Goal: Register for event/course

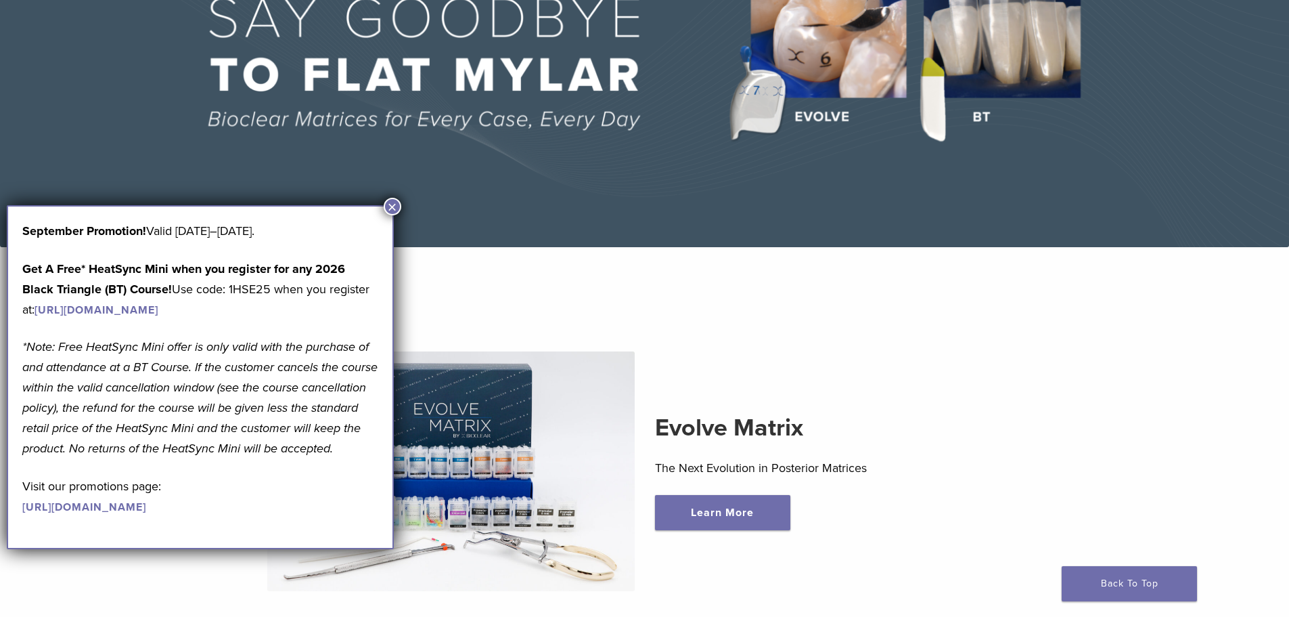
scroll to position [271, 0]
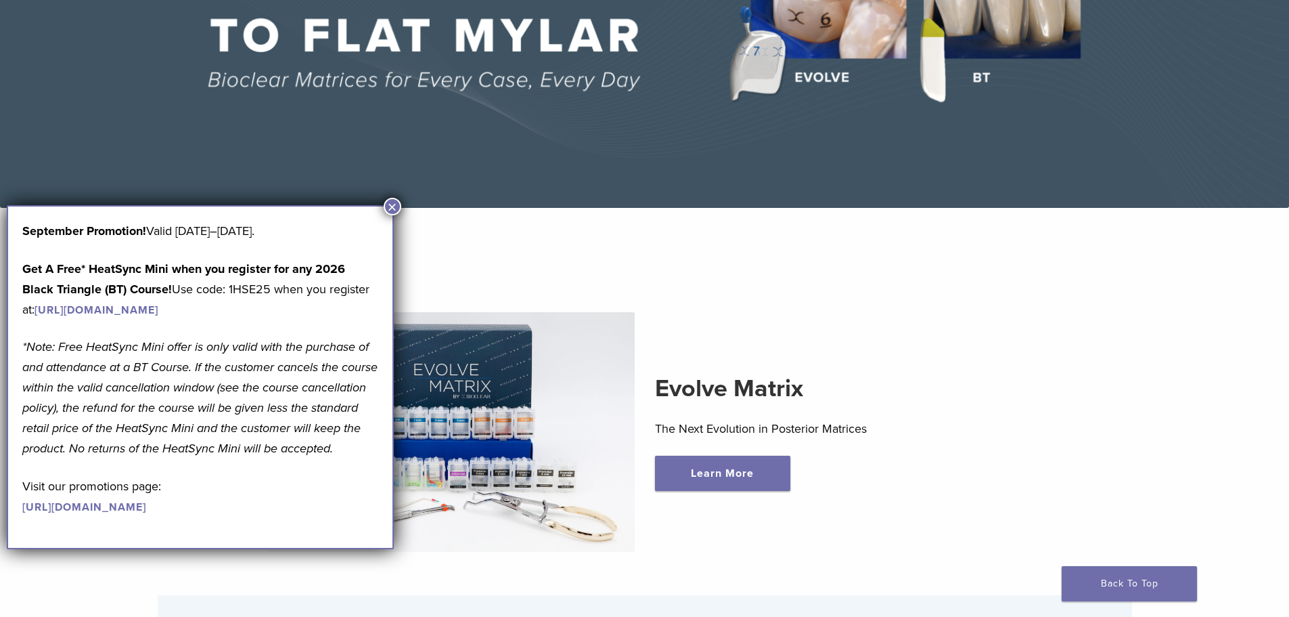
click at [400, 205] on button "×" at bounding box center [393, 207] width 18 height 18
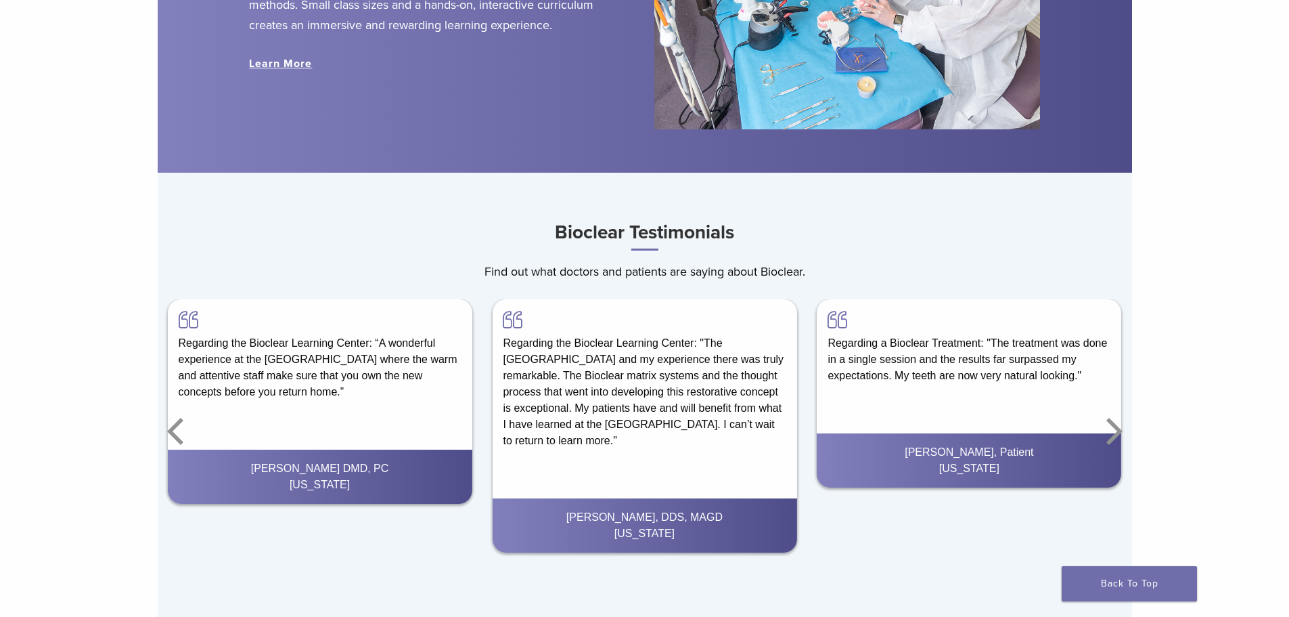
scroll to position [1354, 0]
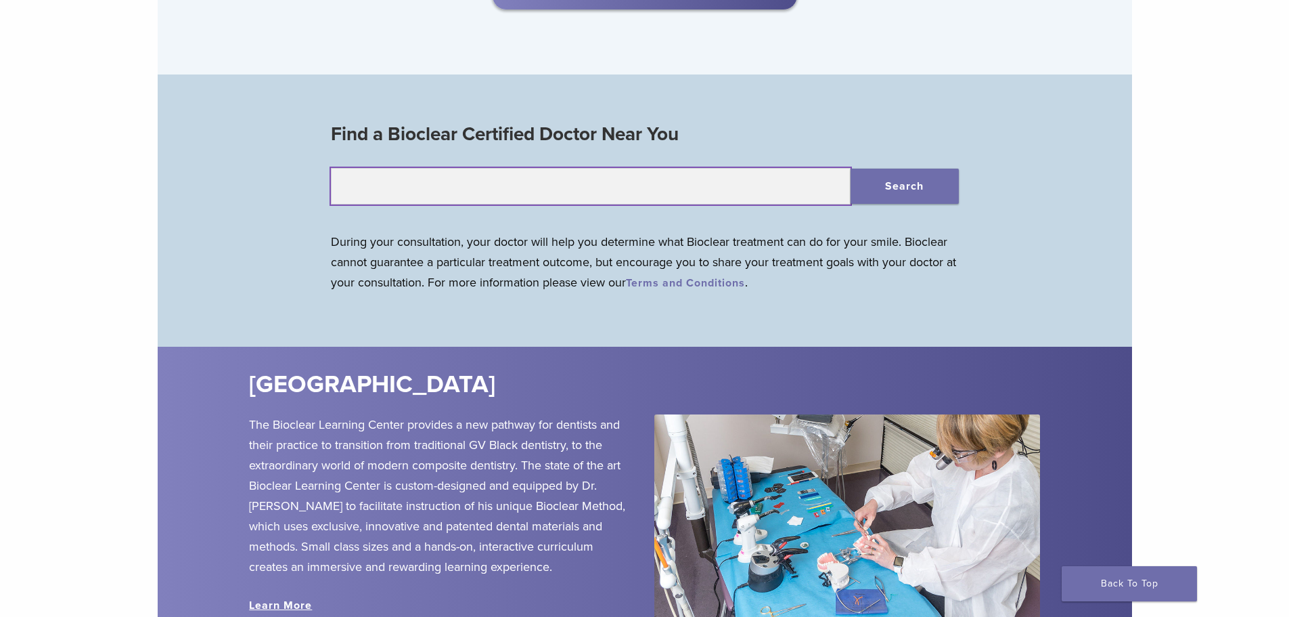
click at [610, 185] on input "text" at bounding box center [591, 186] width 520 height 37
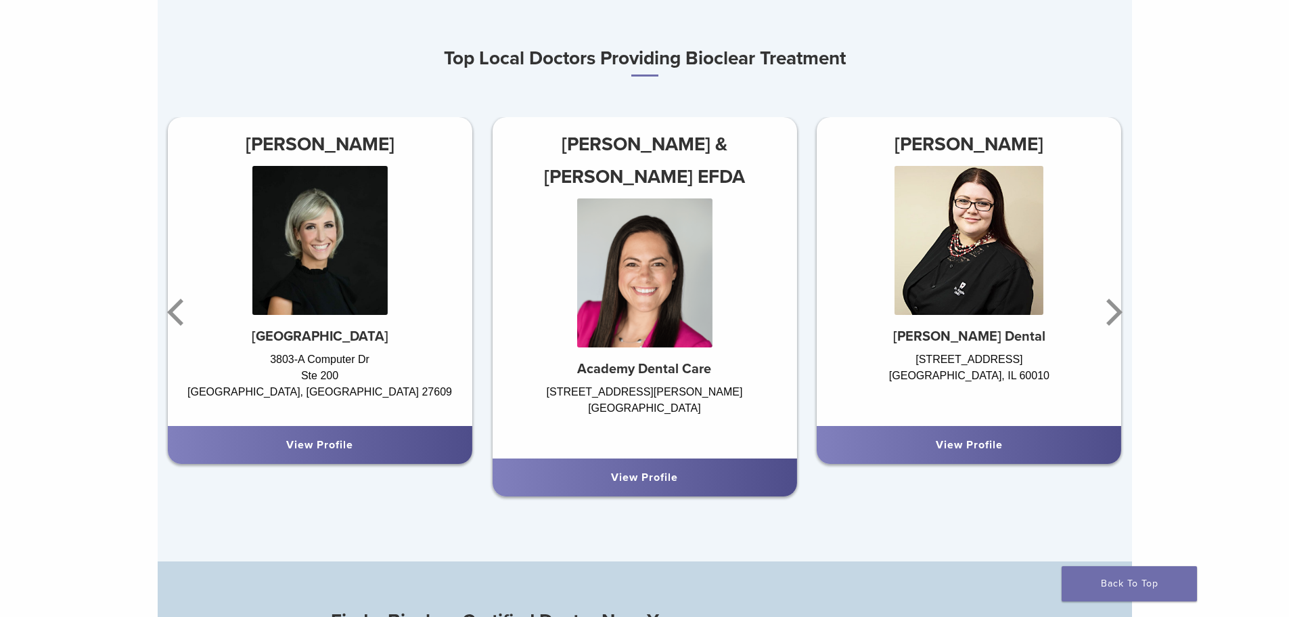
scroll to position [474, 0]
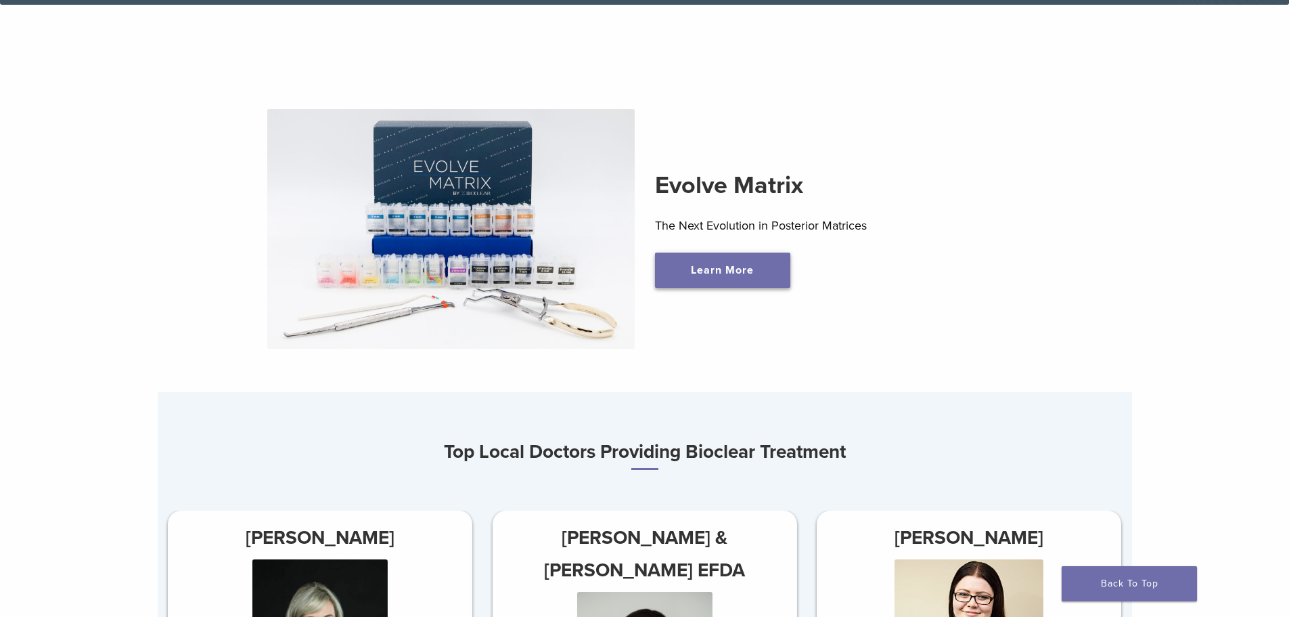
click at [699, 264] on link "Learn More" at bounding box center [722, 269] width 135 height 35
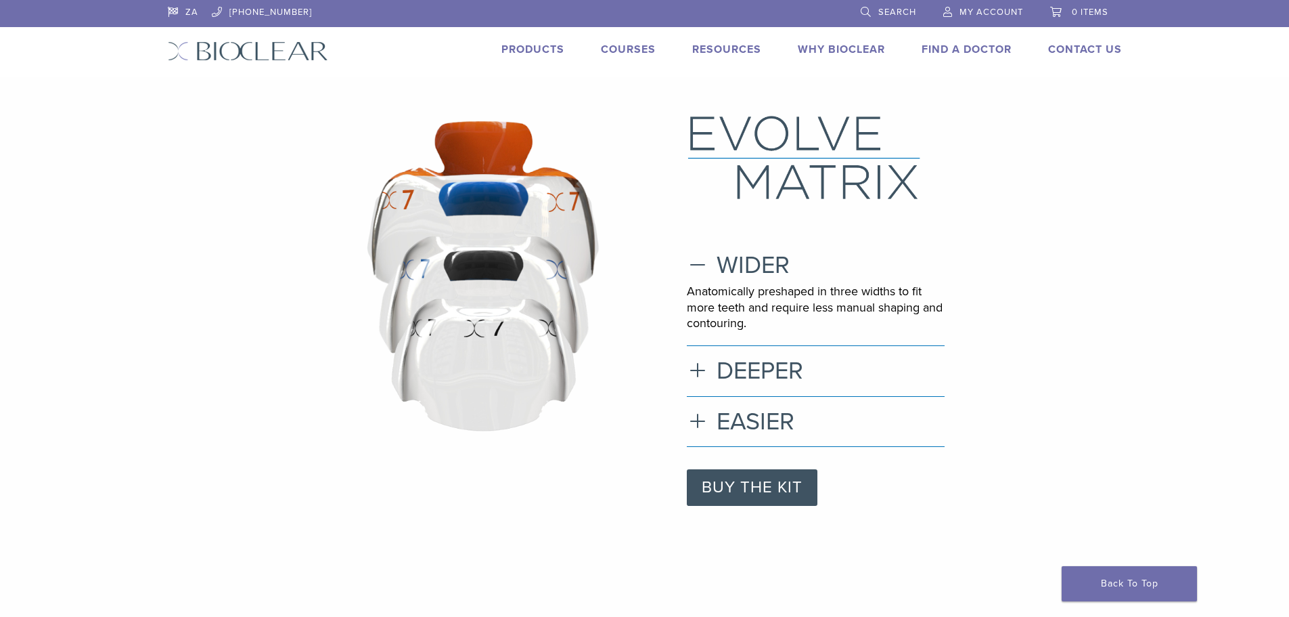
click at [551, 49] on link "Products" at bounding box center [533, 50] width 63 height 14
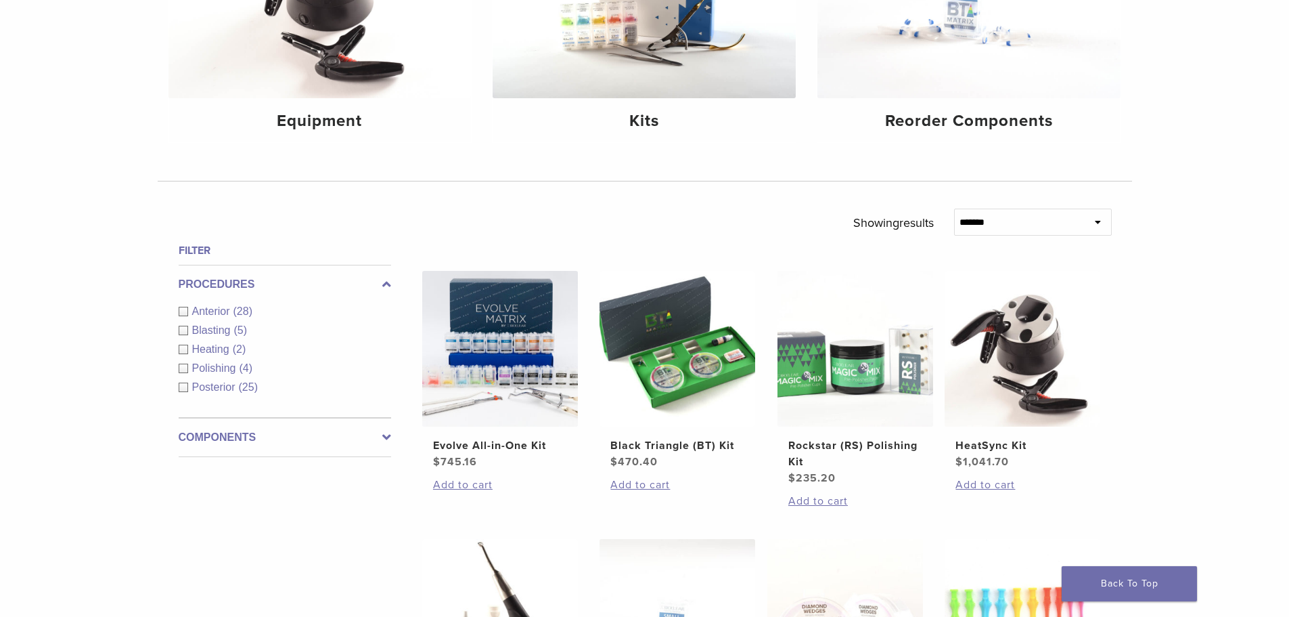
scroll to position [338, 0]
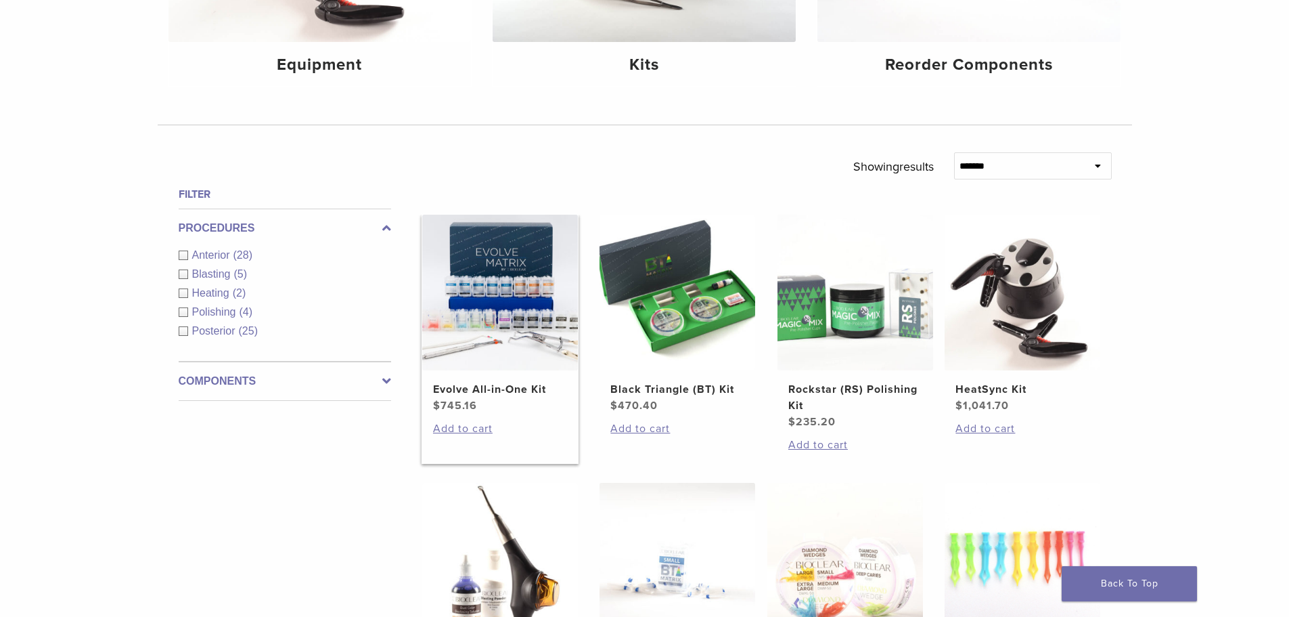
click at [514, 314] on img at bounding box center [500, 293] width 156 height 156
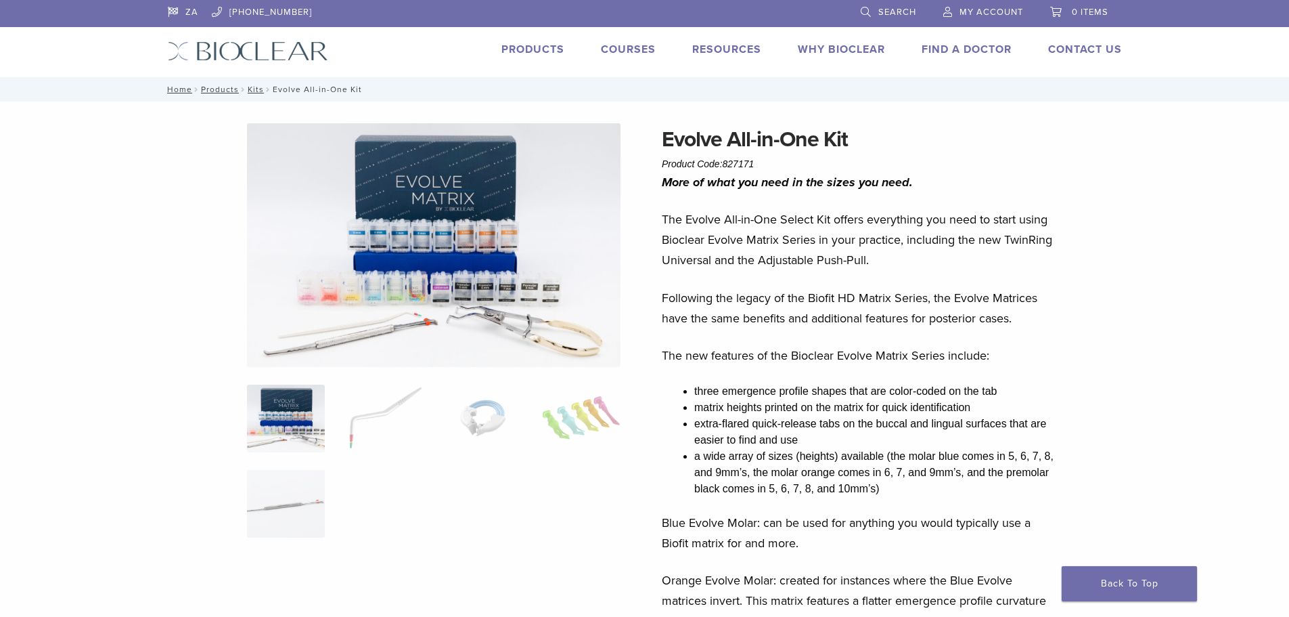
click at [441, 250] on img at bounding box center [434, 245] width 374 height 244
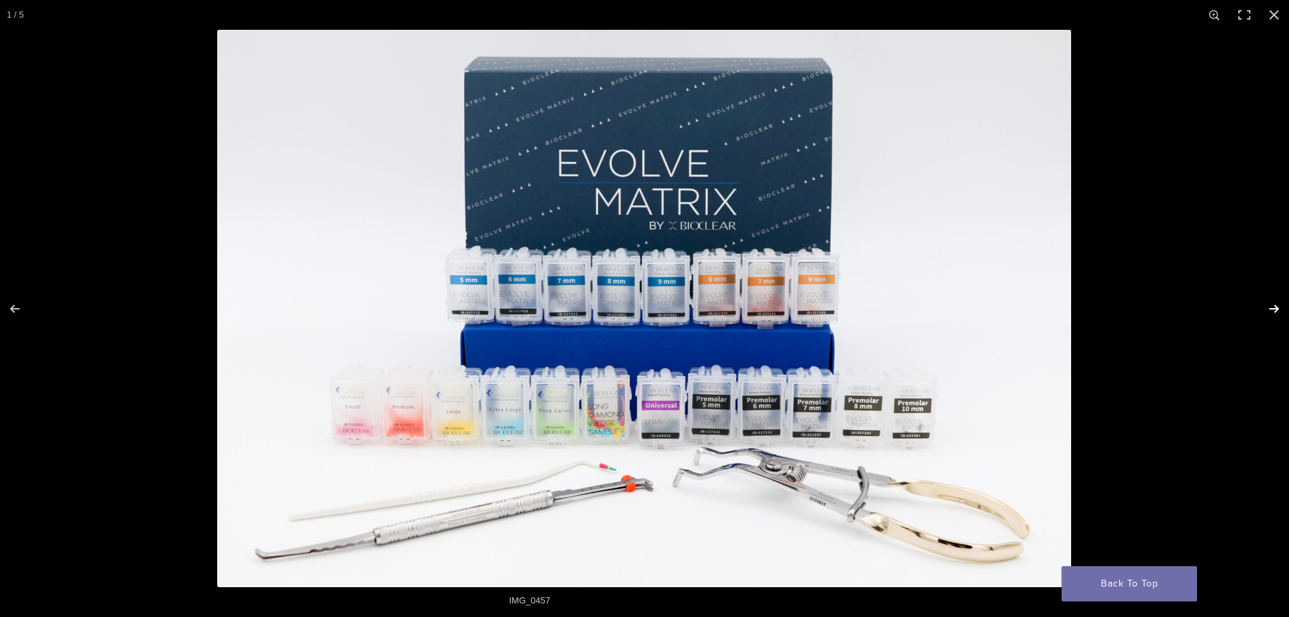
click at [1270, 307] on button "Next (arrow right)" at bounding box center [1265, 309] width 47 height 68
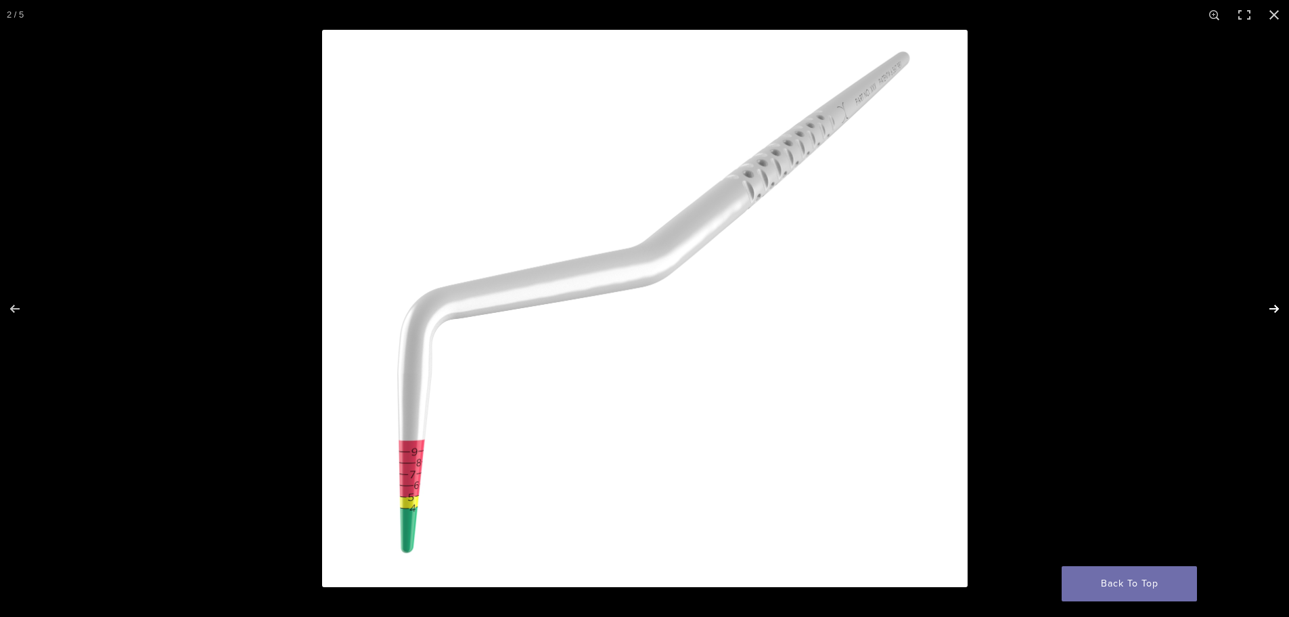
click at [1270, 307] on button "Next (arrow right)" at bounding box center [1265, 309] width 47 height 68
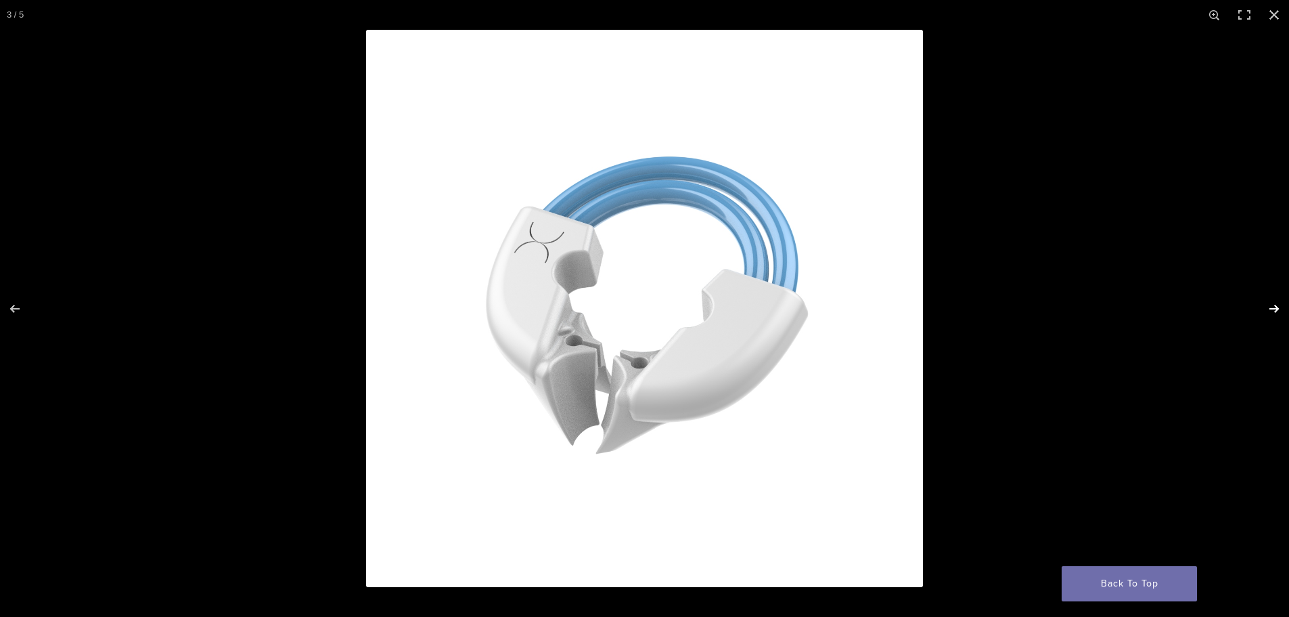
click at [1270, 307] on button "Next (arrow right)" at bounding box center [1265, 309] width 47 height 68
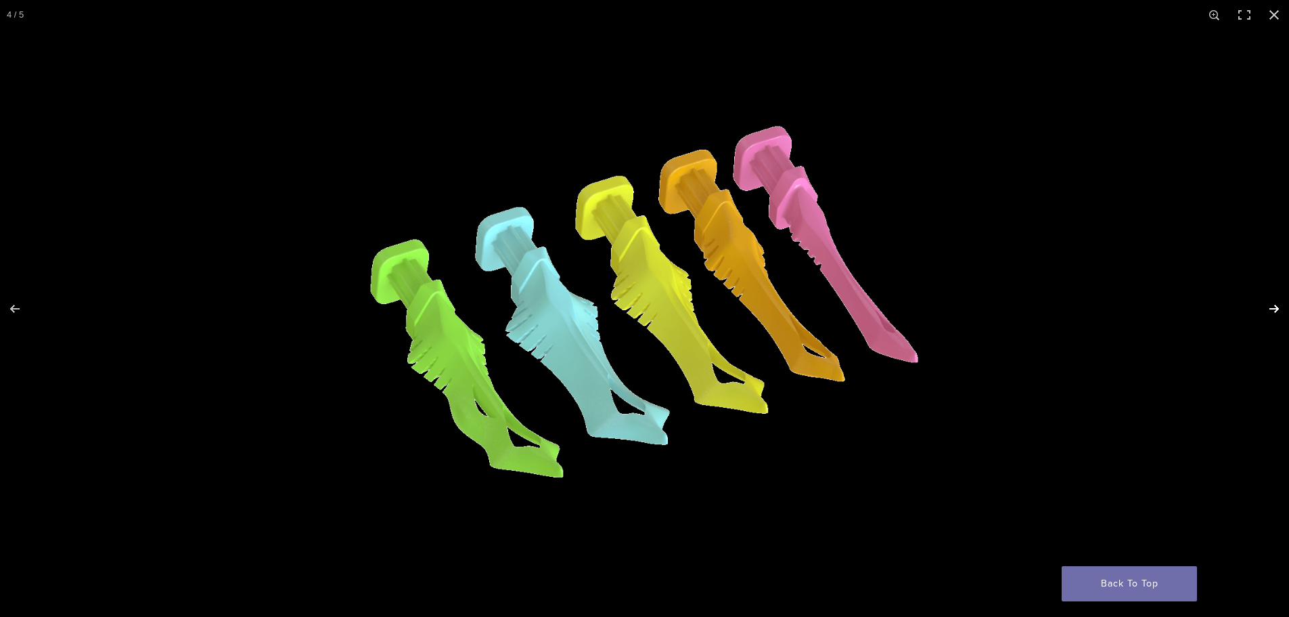
click at [1270, 307] on button "Next (arrow right)" at bounding box center [1265, 309] width 47 height 68
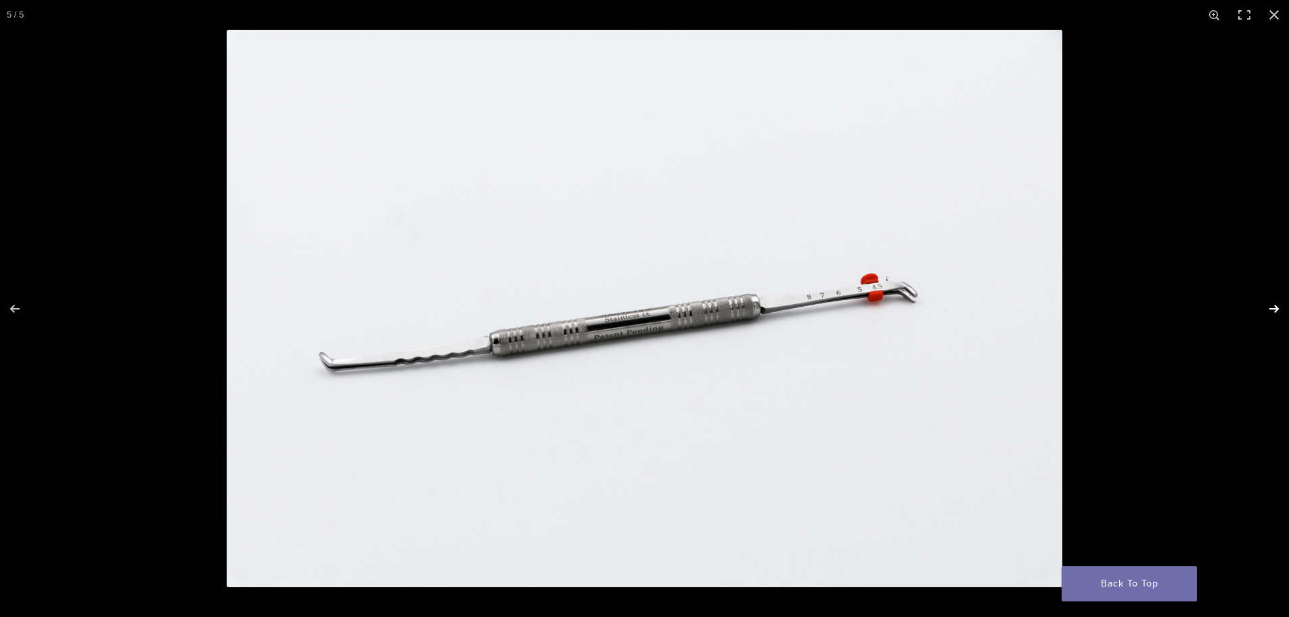
click at [1270, 307] on button "Next (arrow right)" at bounding box center [1265, 309] width 47 height 68
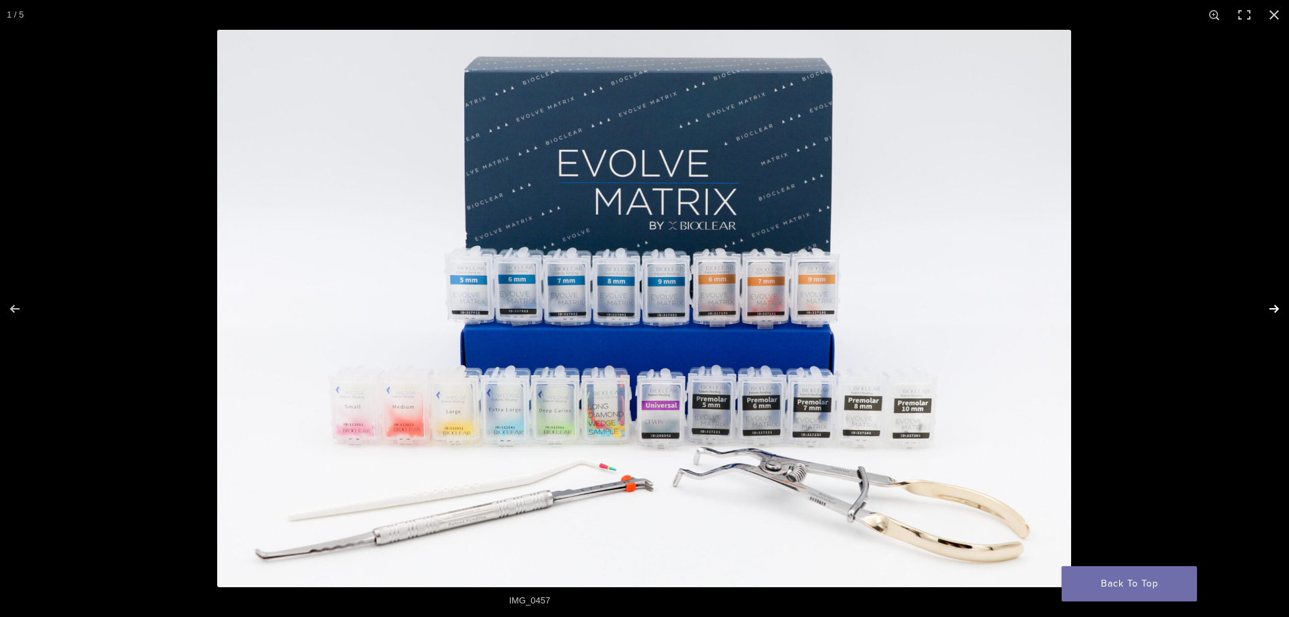
click at [1270, 307] on button "Next (arrow right)" at bounding box center [1265, 309] width 47 height 68
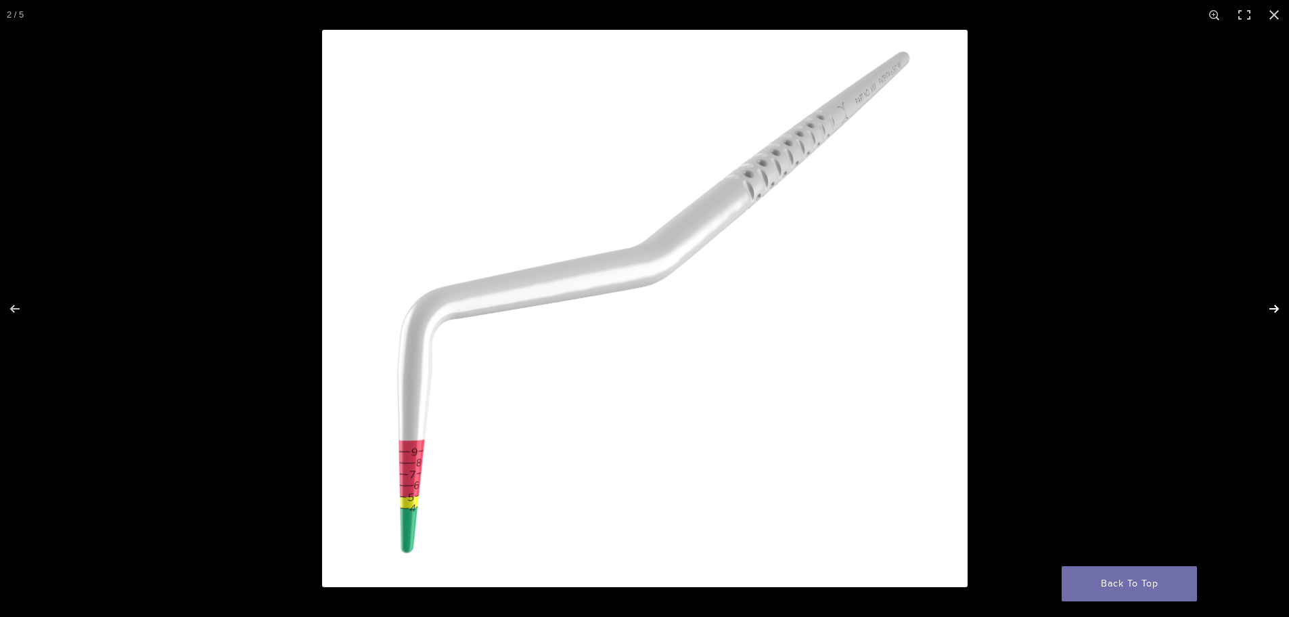
click at [1270, 307] on button "Next (arrow right)" at bounding box center [1265, 309] width 47 height 68
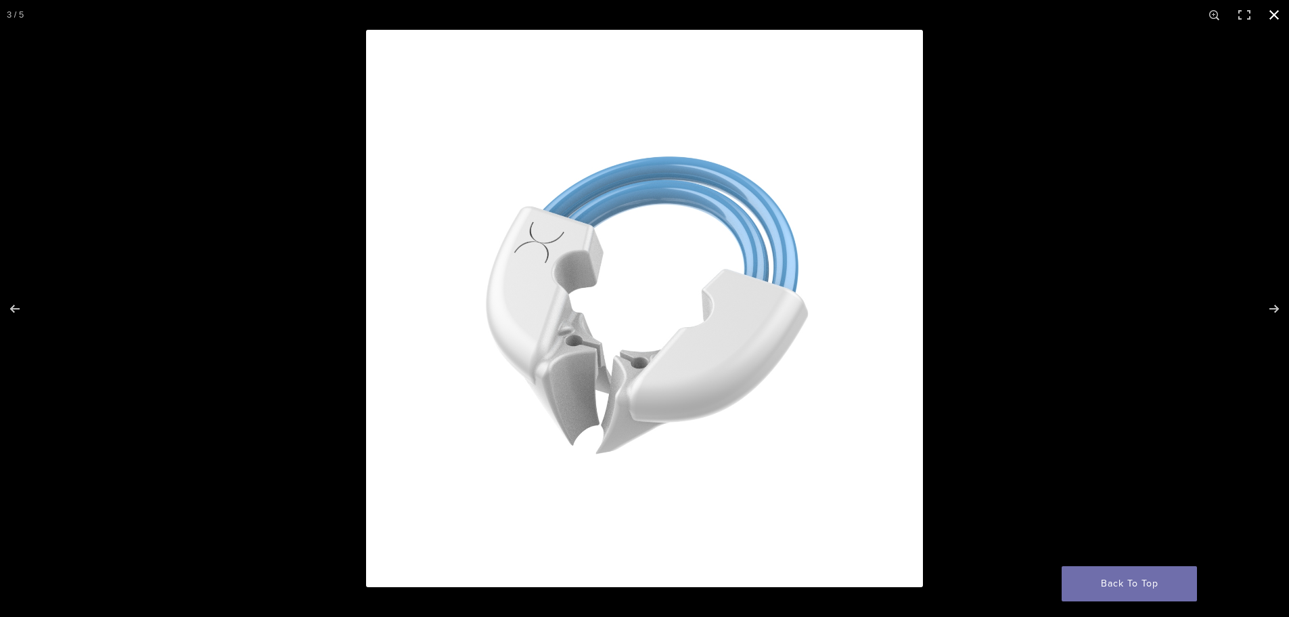
click at [1274, 18] on button "Close (Esc)" at bounding box center [1275, 15] width 30 height 30
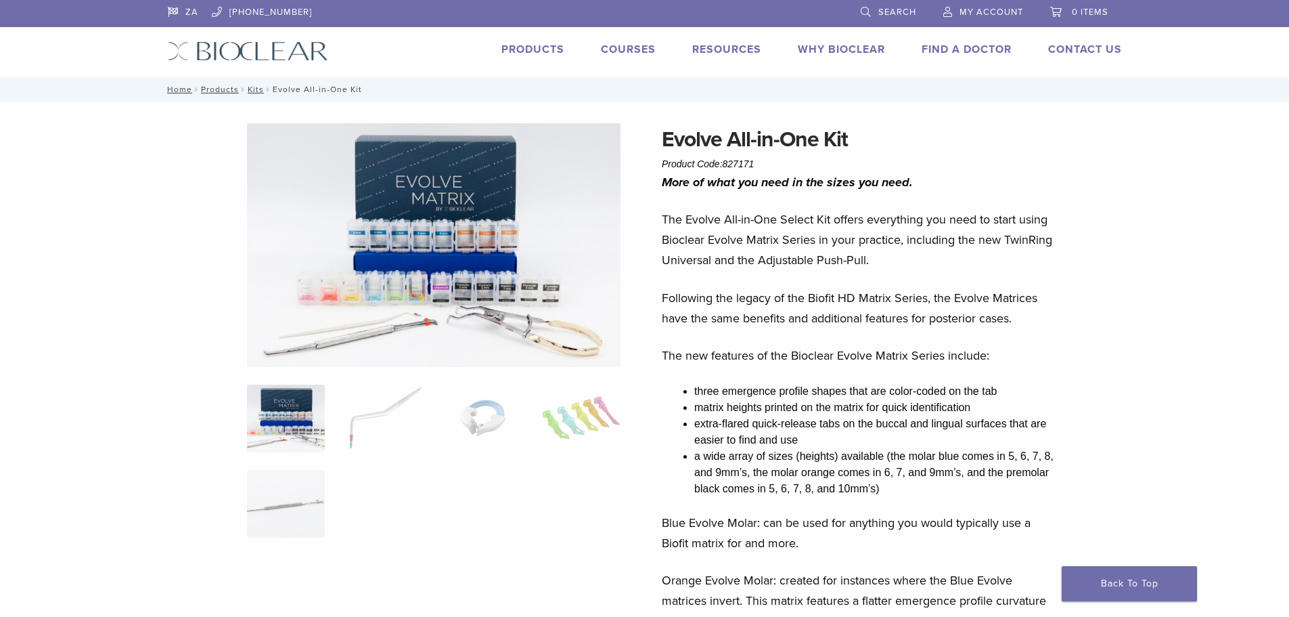
click at [640, 45] on link "Courses" at bounding box center [628, 50] width 55 height 14
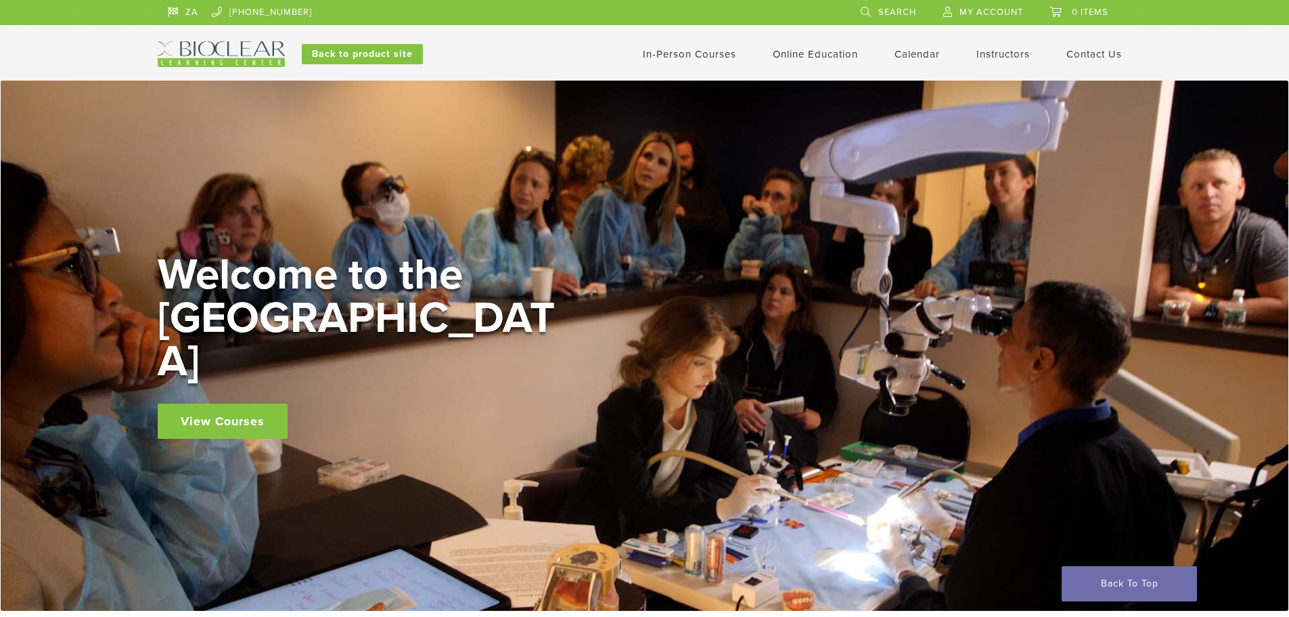
click at [213, 410] on link "View Courses" at bounding box center [223, 420] width 130 height 35
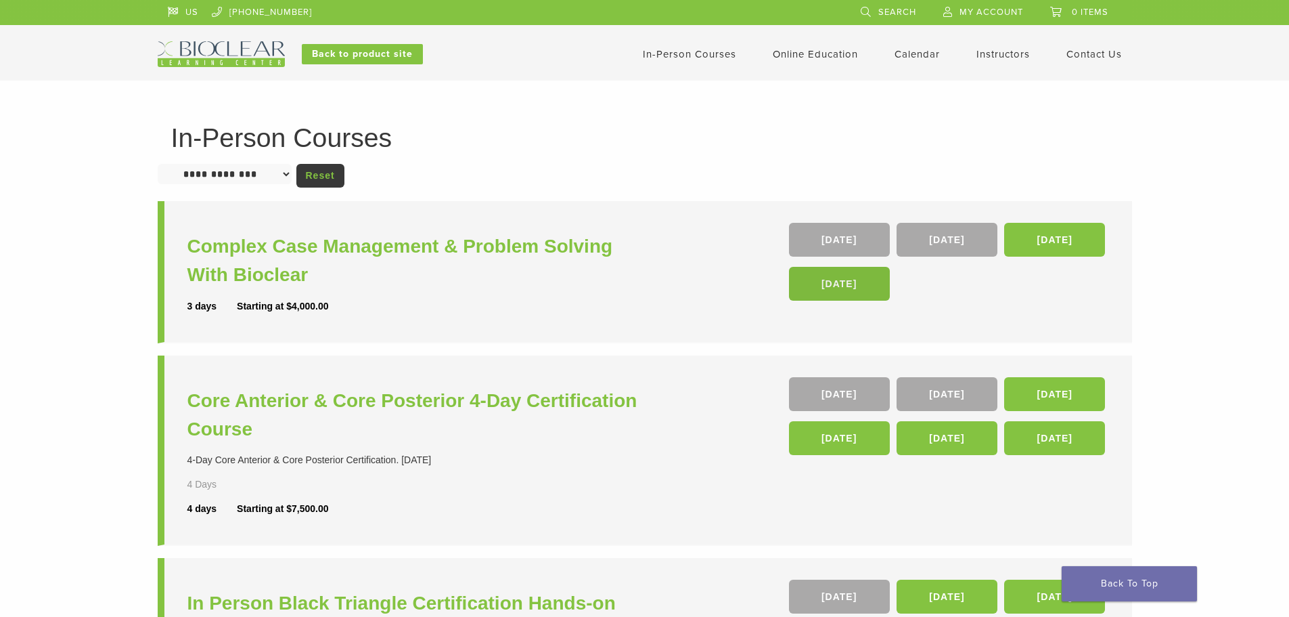
click at [862, 286] on link "12 Nov 26" at bounding box center [839, 284] width 101 height 34
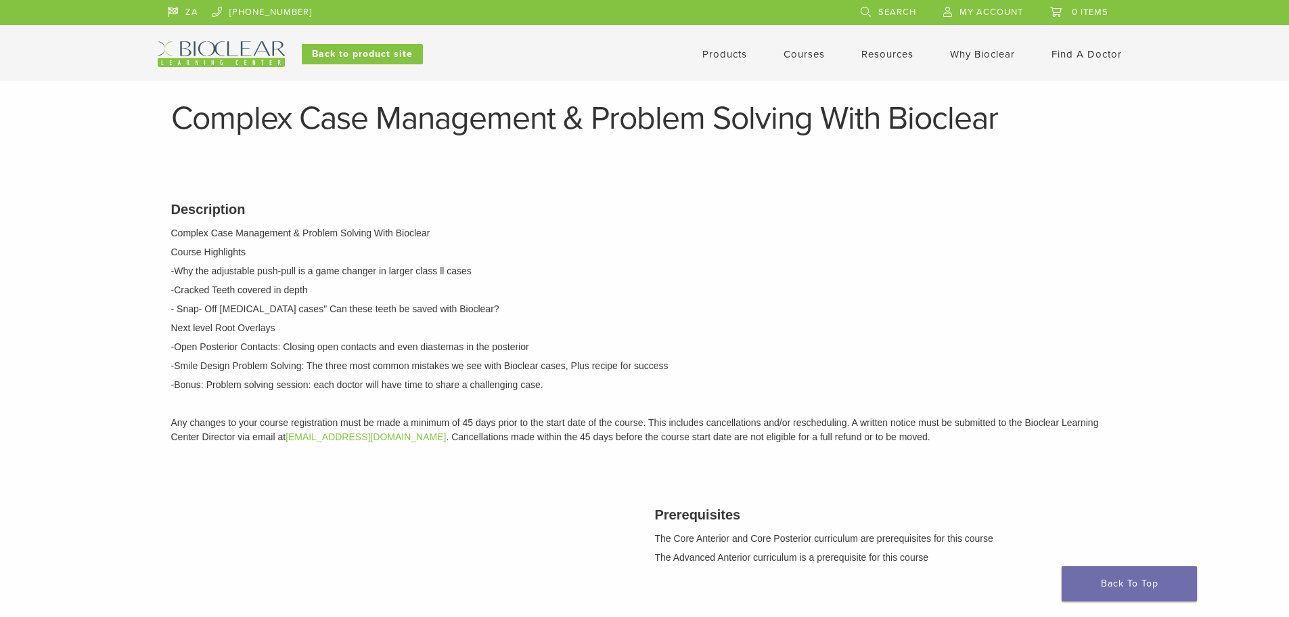
click at [810, 49] on link "Courses" at bounding box center [804, 54] width 41 height 12
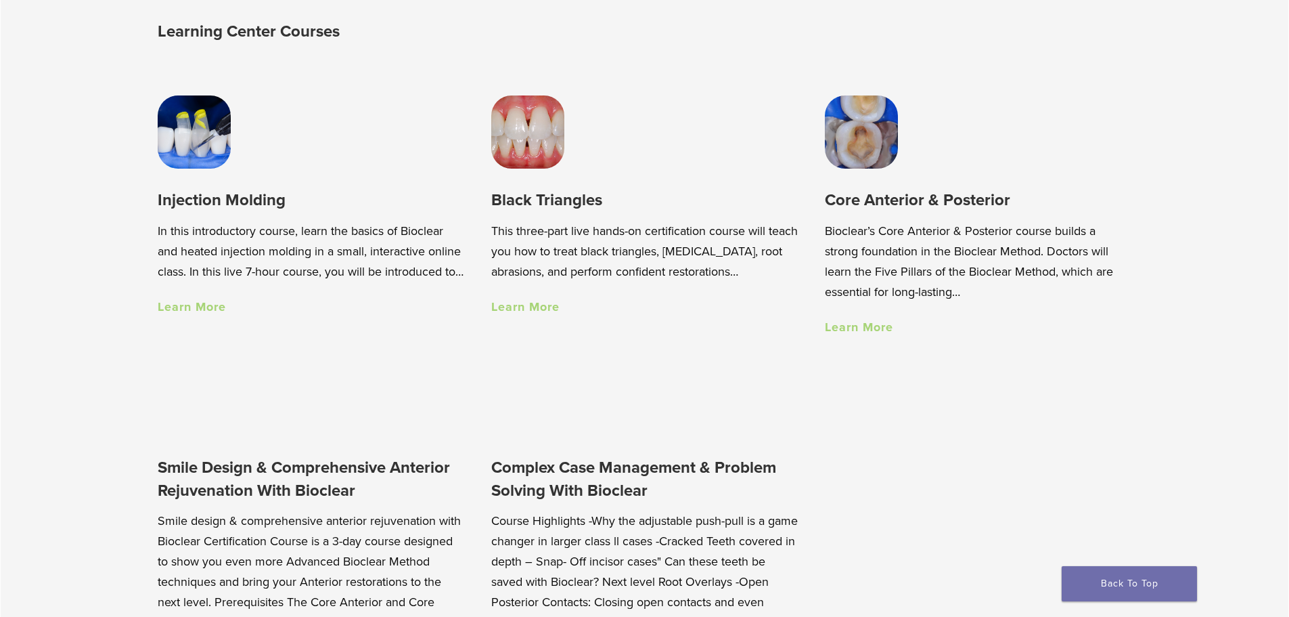
scroll to position [1083, 0]
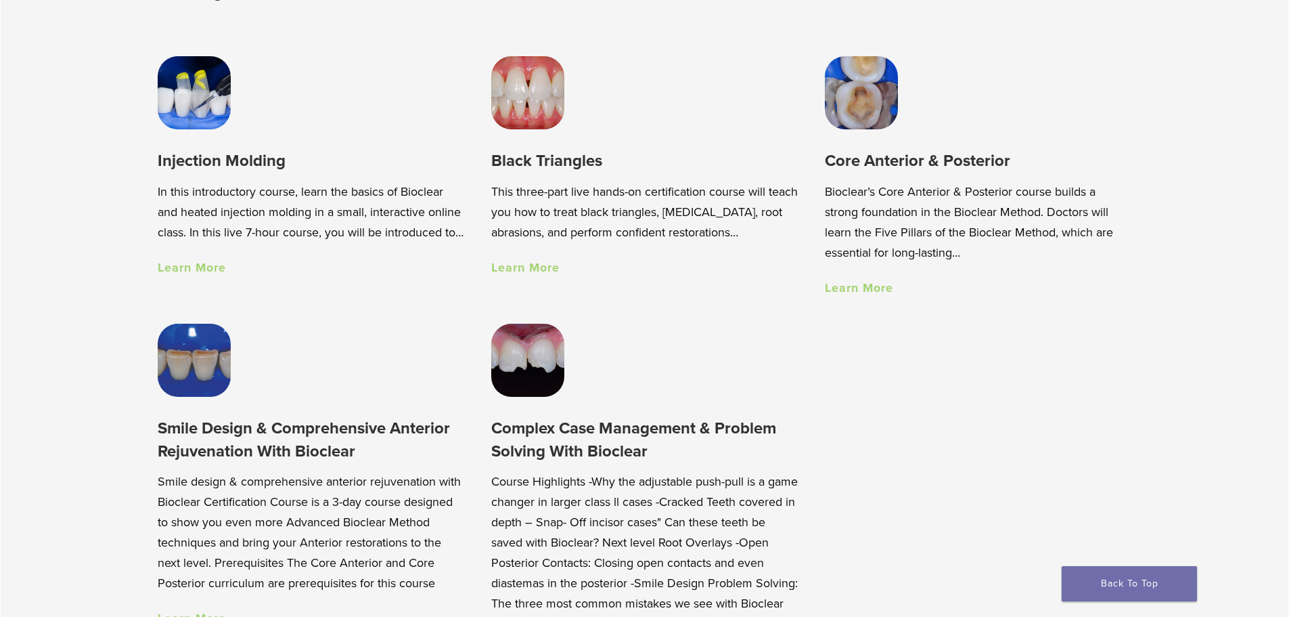
click at [530, 271] on link "Learn More" at bounding box center [525, 267] width 68 height 15
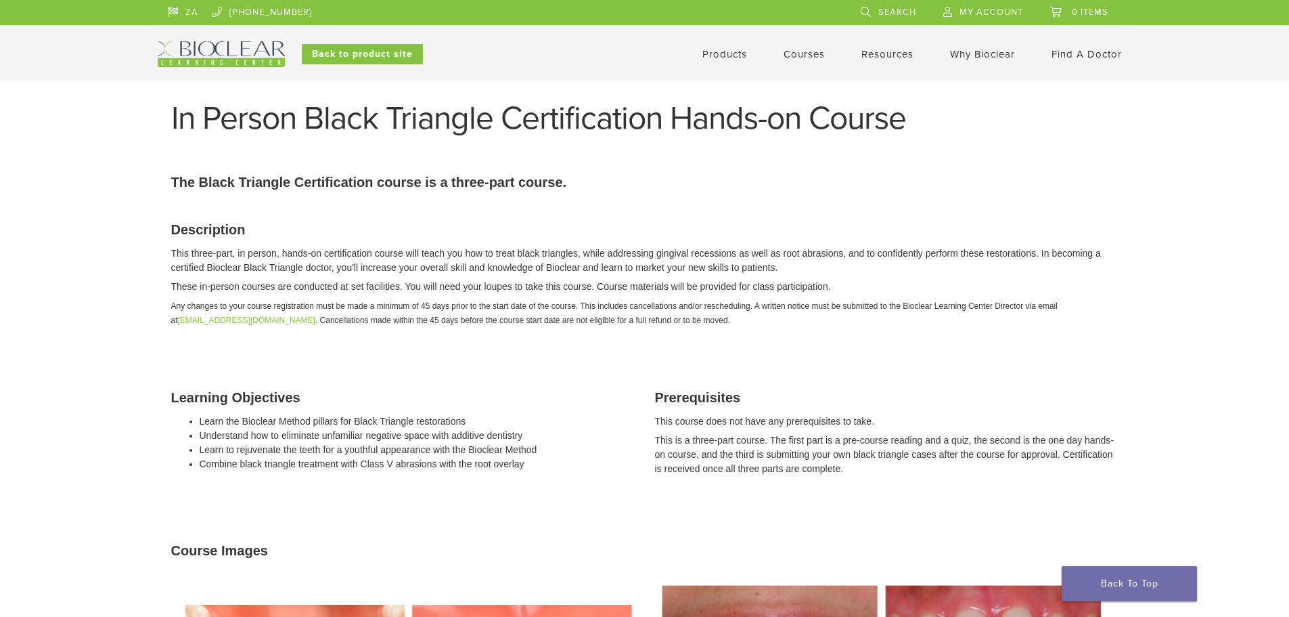
click at [732, 58] on link "Products" at bounding box center [725, 54] width 45 height 12
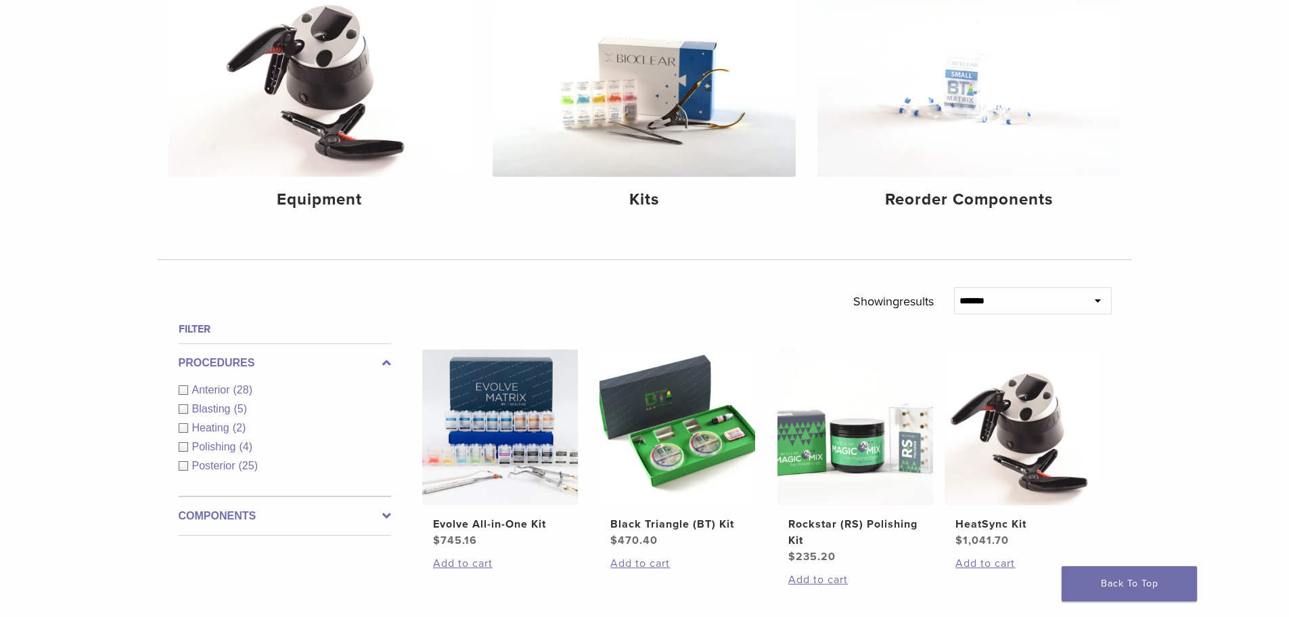
scroll to position [203, 0]
click at [694, 440] on img at bounding box center [678, 428] width 156 height 156
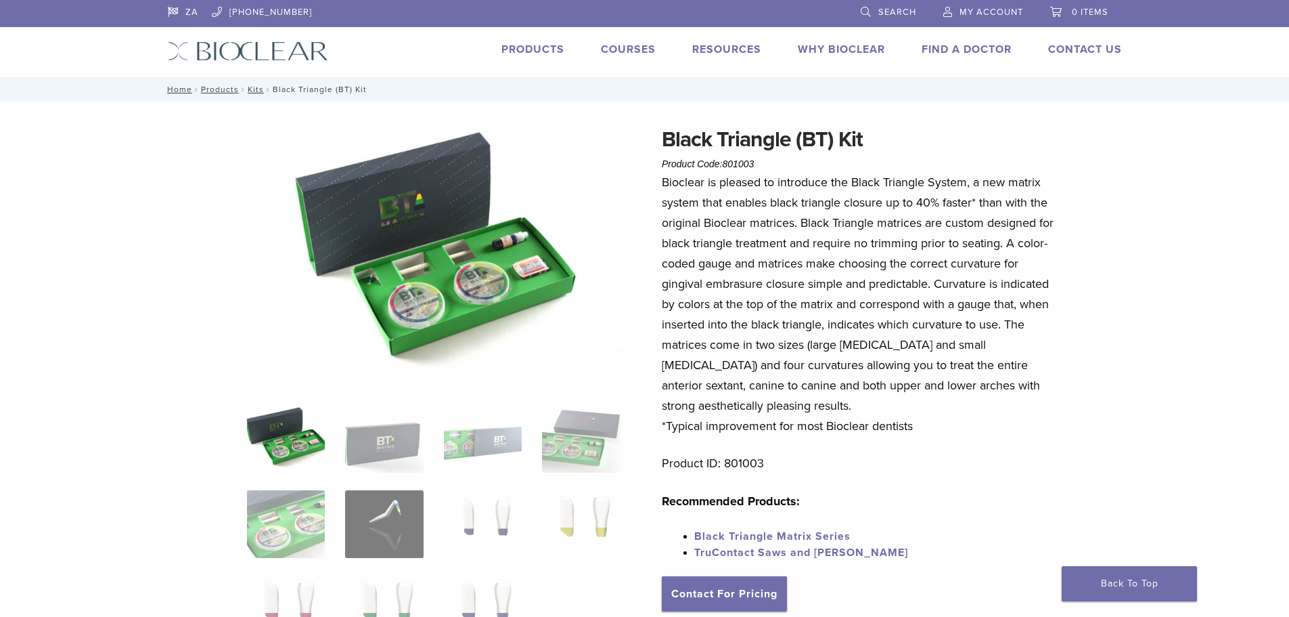
click at [632, 45] on link "Courses" at bounding box center [628, 50] width 55 height 14
click at [543, 51] on link "Products" at bounding box center [533, 50] width 63 height 14
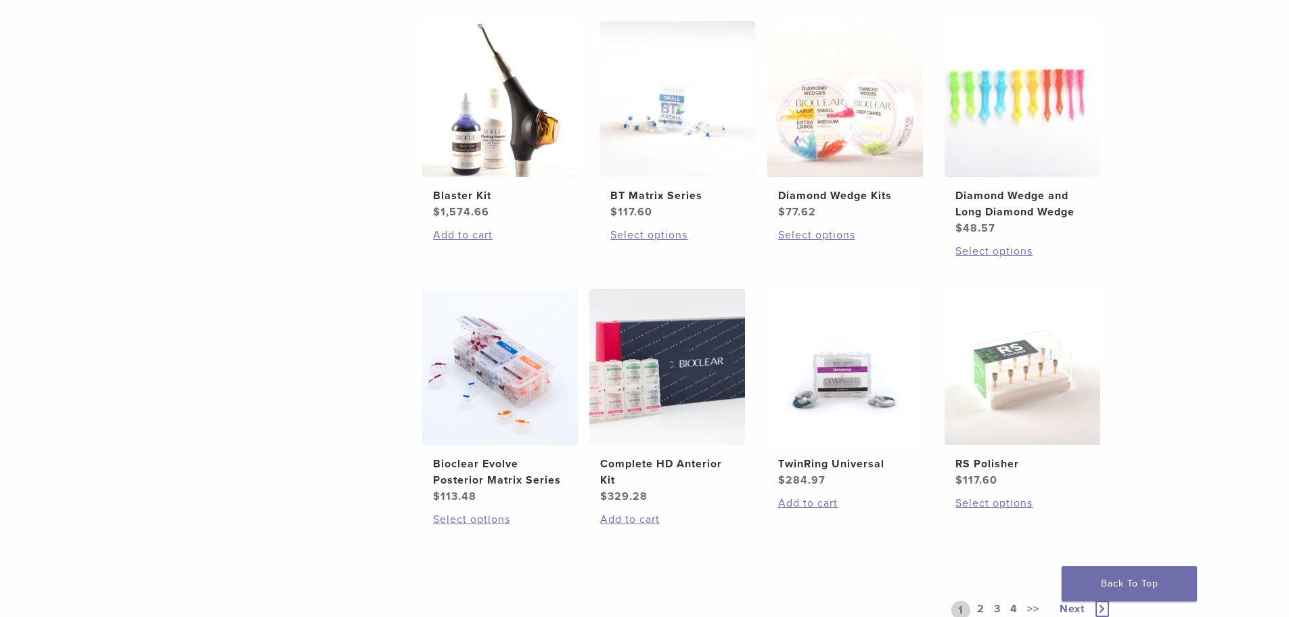
scroll to position [948, 0]
